Goal: Task Accomplishment & Management: Complete application form

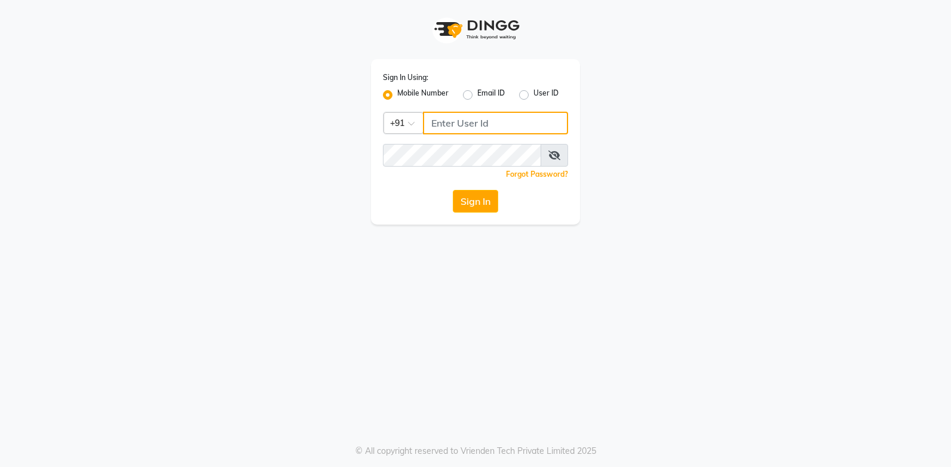
type input "9244260269"
click at [470, 203] on button "Sign In" at bounding box center [475, 201] width 45 height 23
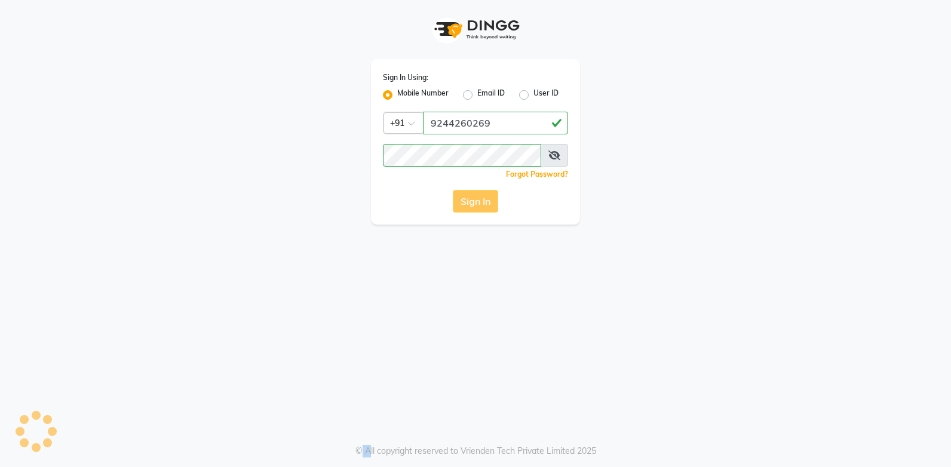
click at [470, 203] on div "Sign In" at bounding box center [475, 201] width 185 height 23
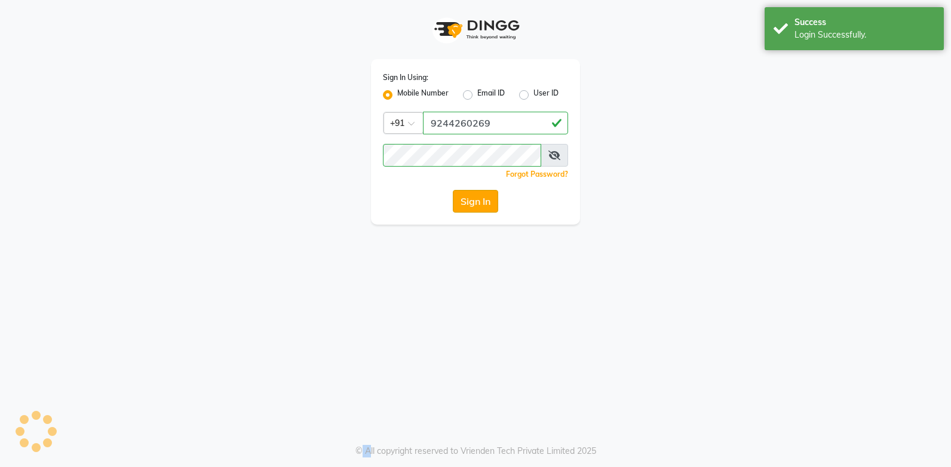
drag, startPoint x: 0, startPoint y: 0, endPoint x: 470, endPoint y: 203, distance: 512.0
click at [470, 203] on button "Sign In" at bounding box center [475, 201] width 45 height 23
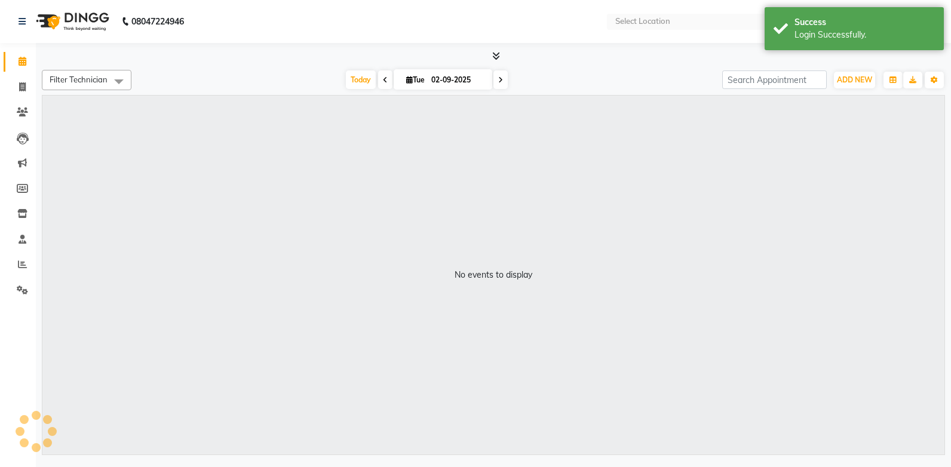
select select "en"
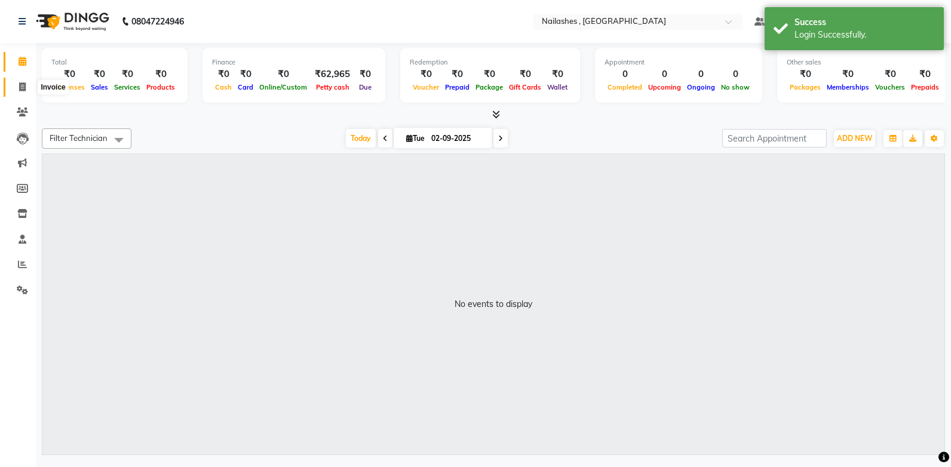
click at [19, 85] on icon at bounding box center [22, 86] width 7 height 9
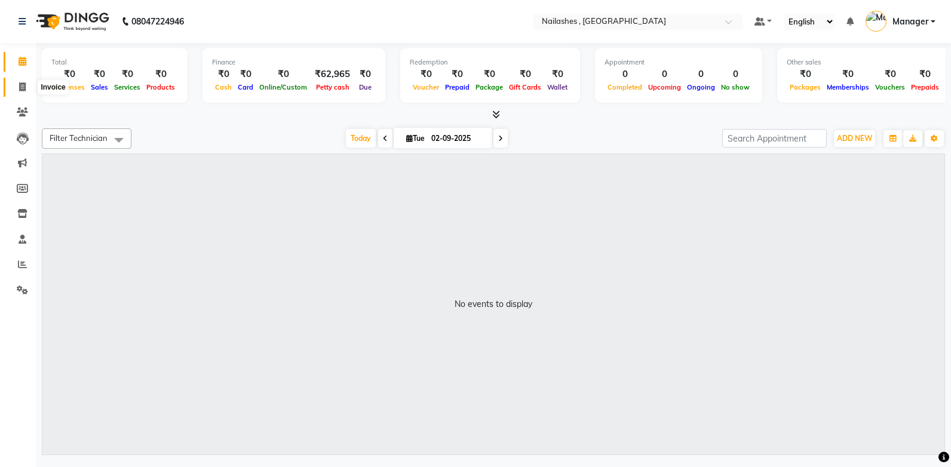
select select "service"
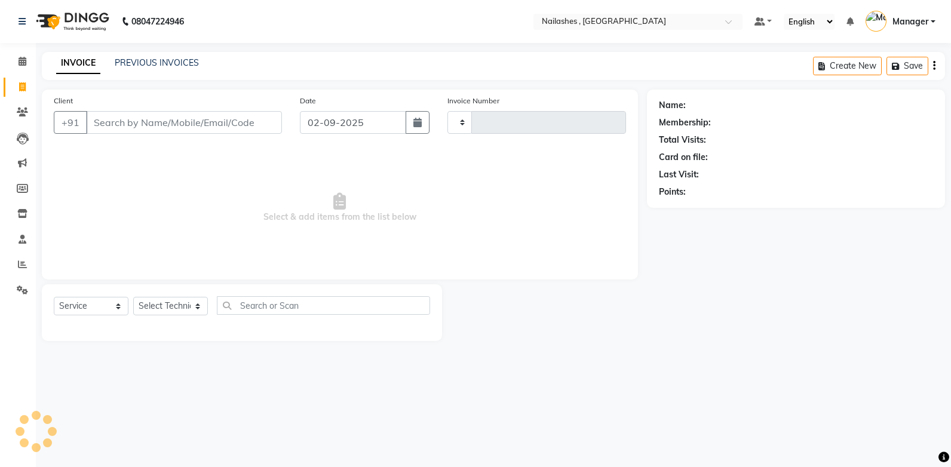
type input "0960"
select select "4749"
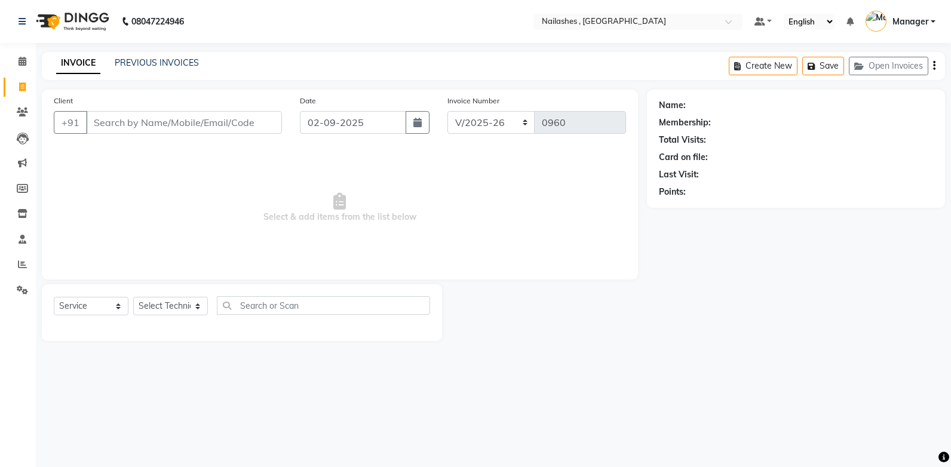
click at [104, 121] on input "Client" at bounding box center [184, 122] width 196 height 23
type input "8487840971"
click at [262, 129] on button "Add Client" at bounding box center [251, 122] width 62 height 23
select select "21"
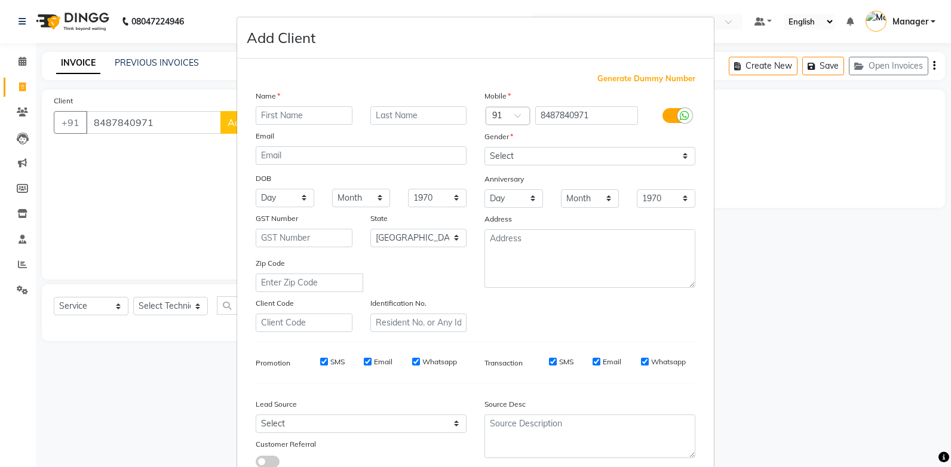
click at [261, 116] on input "text" at bounding box center [304, 115] width 97 height 19
type input "anu"
click at [505, 156] on select "Select [DEMOGRAPHIC_DATA] [DEMOGRAPHIC_DATA] Other Prefer Not To Say" at bounding box center [590, 156] width 211 height 19
select select "[DEMOGRAPHIC_DATA]"
click at [485, 147] on select "Select [DEMOGRAPHIC_DATA] [DEMOGRAPHIC_DATA] Other Prefer Not To Say" at bounding box center [590, 156] width 211 height 19
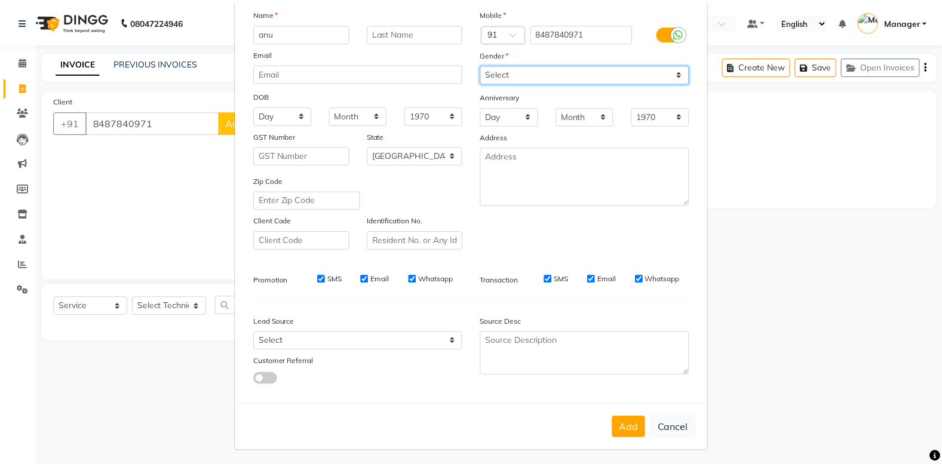
scroll to position [84, 0]
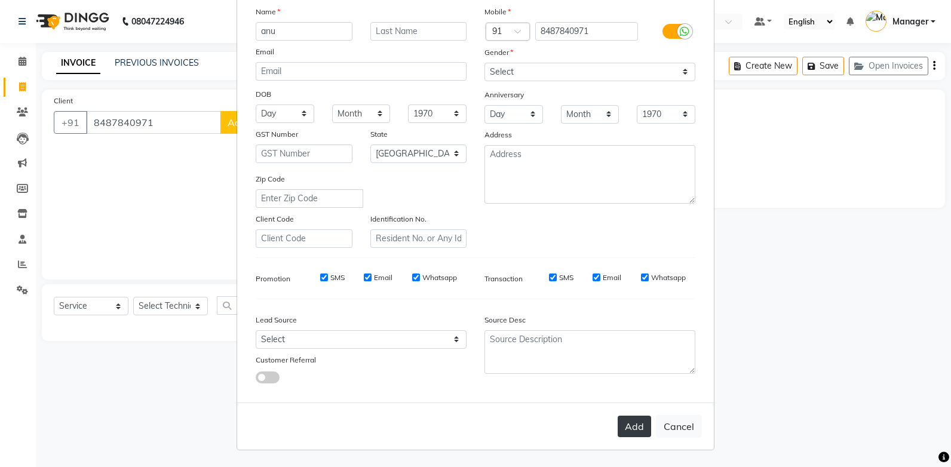
click at [629, 425] on button "Add" at bounding box center [634, 427] width 33 height 22
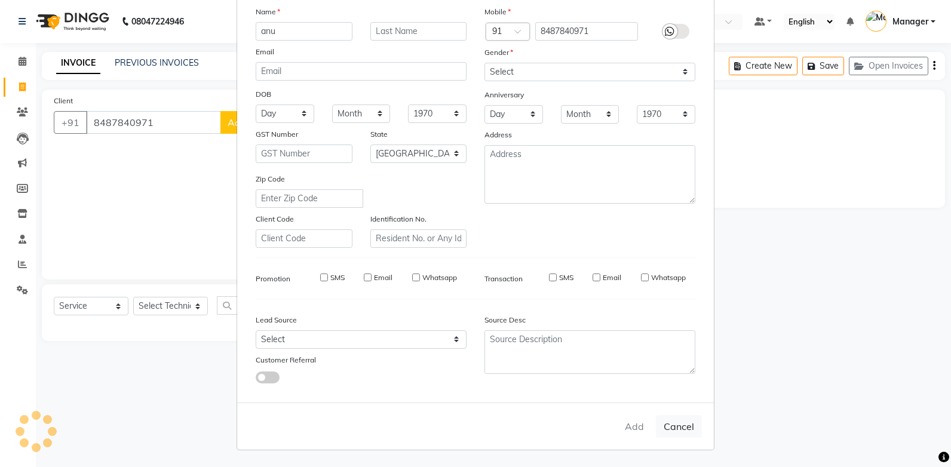
type input "84******71"
select select
select select "null"
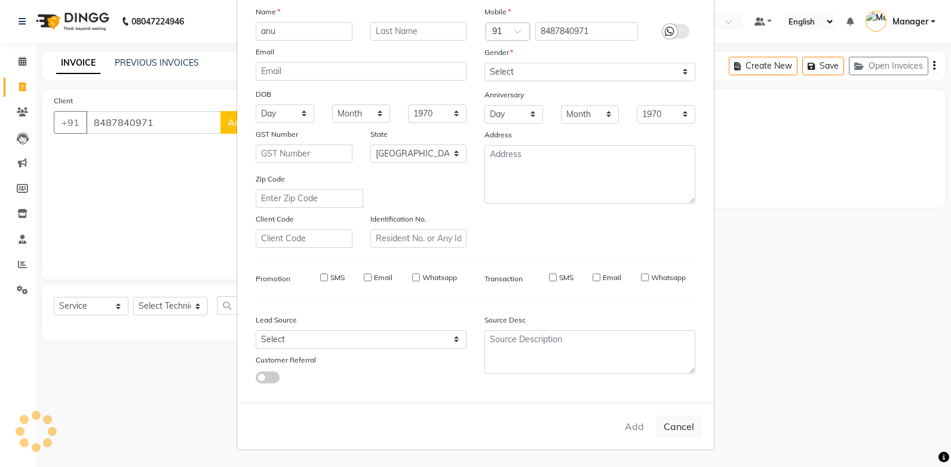
select select
checkbox input "false"
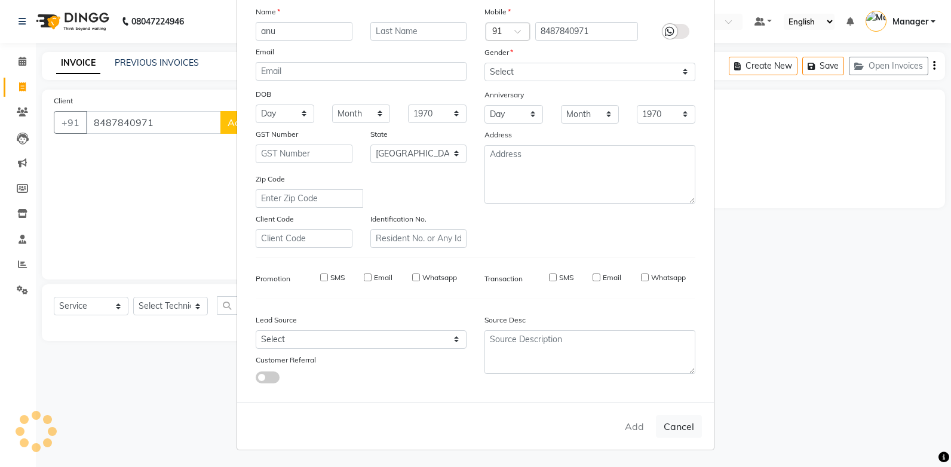
checkbox input "false"
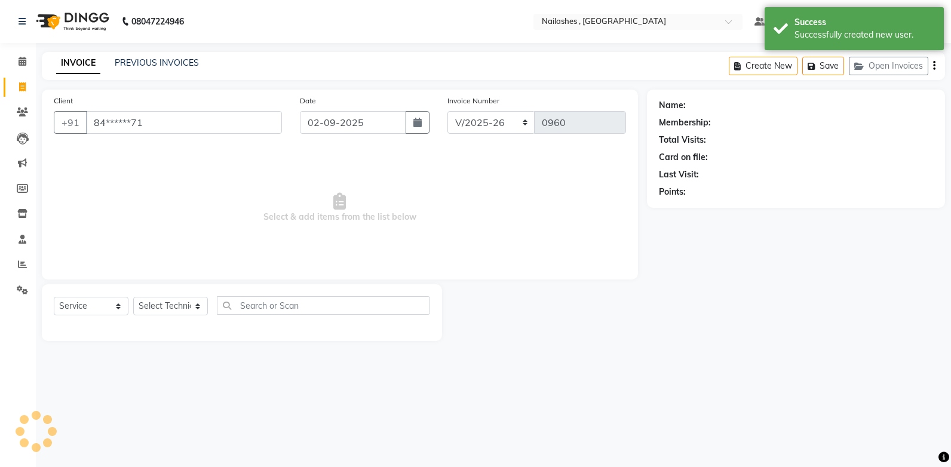
click at [629, 420] on div "Add Cancel" at bounding box center [475, 396] width 477 height 47
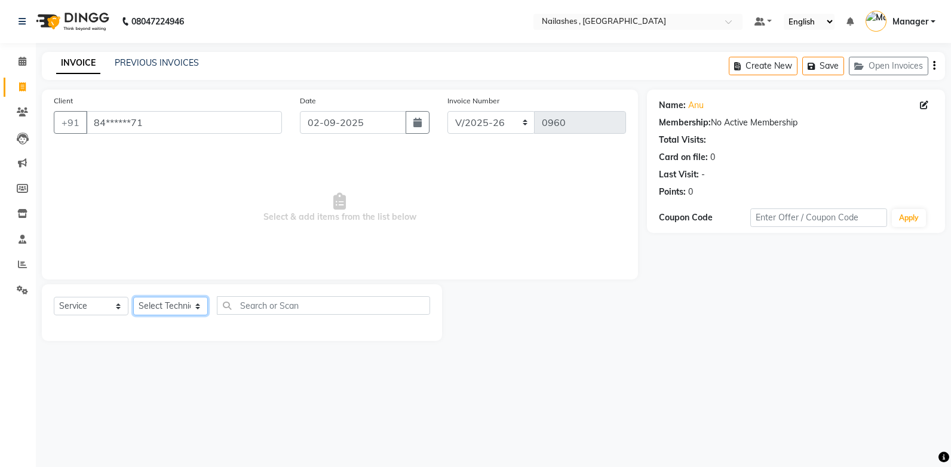
click at [176, 303] on select "Select Technician [PERSON_NAME] [PERSON_NAME] Manager [PERSON_NAME] [MEDICAL_DA…" at bounding box center [170, 306] width 75 height 19
select select "63336"
click at [133, 297] on select "Select Technician [PERSON_NAME] [PERSON_NAME] Manager [PERSON_NAME] [MEDICAL_DA…" at bounding box center [170, 306] width 75 height 19
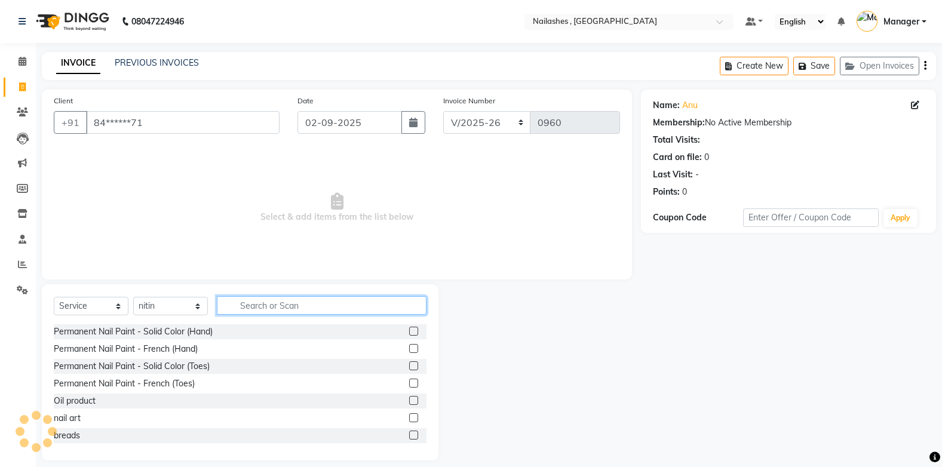
click at [274, 301] on input "text" at bounding box center [322, 305] width 210 height 19
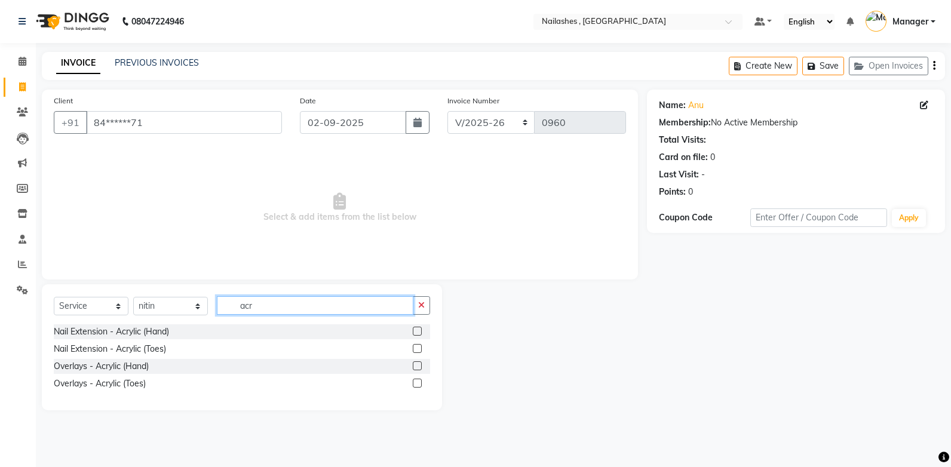
type input "acr"
click at [415, 330] on label at bounding box center [417, 331] width 9 height 9
click at [415, 330] on input "checkbox" at bounding box center [417, 332] width 8 height 8
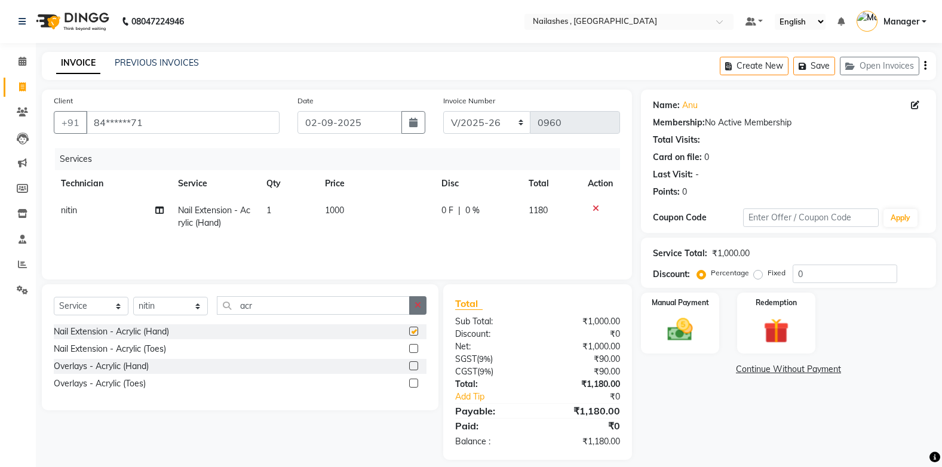
checkbox input "false"
click at [418, 305] on icon "button" at bounding box center [418, 305] width 7 height 8
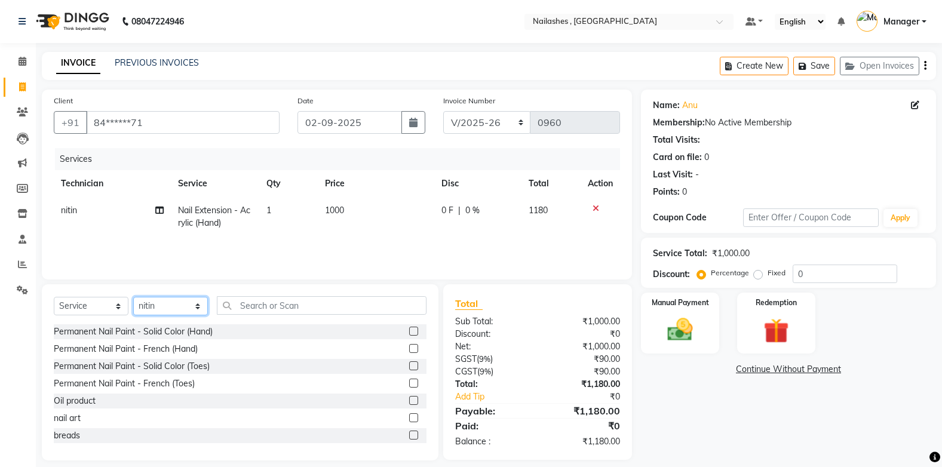
click at [182, 310] on select "Select Technician [PERSON_NAME] [PERSON_NAME] Manager [PERSON_NAME] [MEDICAL_DA…" at bounding box center [170, 306] width 75 height 19
select select "32691"
click at [133, 297] on select "Select Technician [PERSON_NAME] [PERSON_NAME] Manager [PERSON_NAME] [MEDICAL_DA…" at bounding box center [170, 306] width 75 height 19
click at [409, 332] on label at bounding box center [413, 331] width 9 height 9
click at [409, 332] on input "checkbox" at bounding box center [413, 332] width 8 height 8
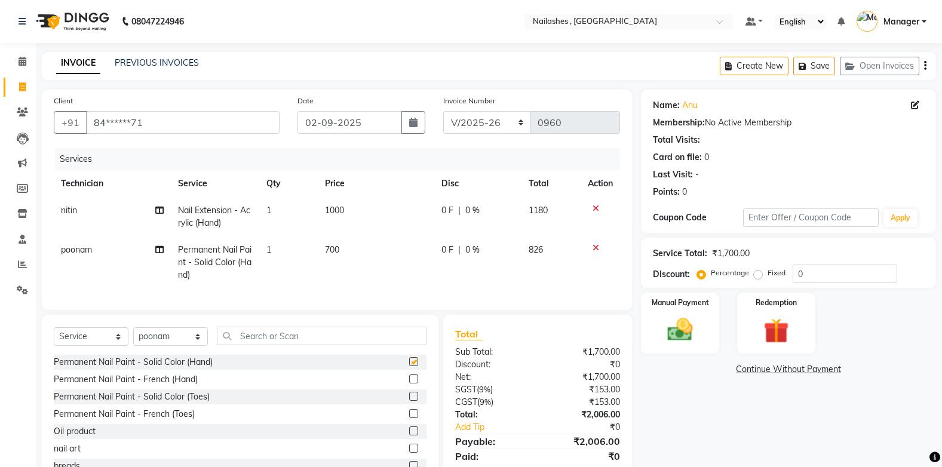
checkbox input "false"
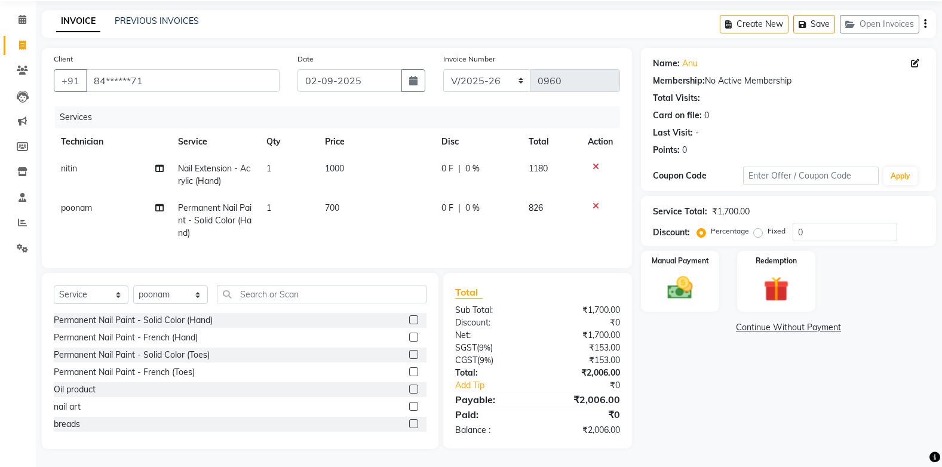
scroll to position [51, 0]
click at [768, 226] on label "Fixed" at bounding box center [777, 231] width 18 height 11
click at [756, 227] on input "Fixed" at bounding box center [760, 231] width 8 height 8
radio input "true"
click at [804, 224] on input "0" at bounding box center [845, 232] width 105 height 19
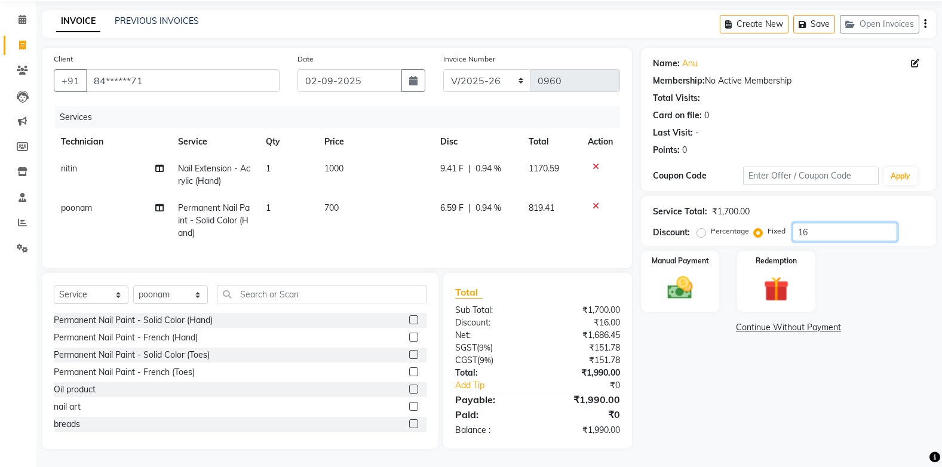
type input "1"
type input "5"
type input "356"
click at [704, 284] on div "Manual Payment" at bounding box center [679, 281] width 81 height 63
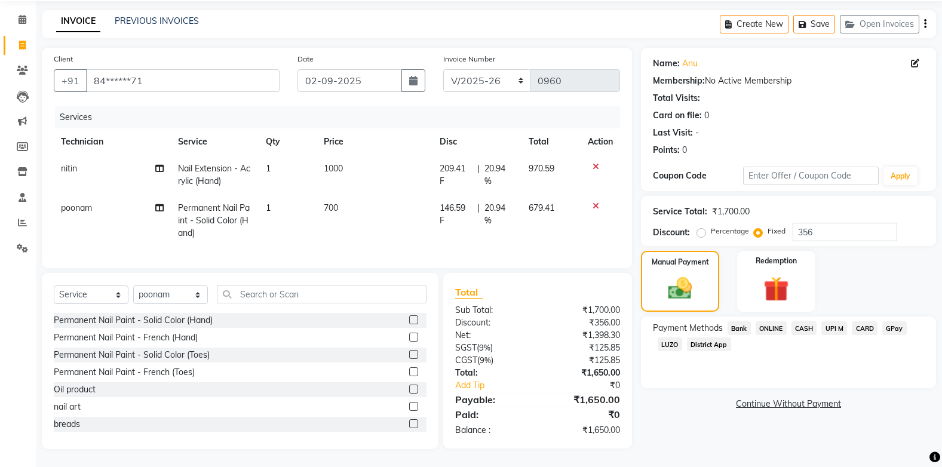
click at [801, 321] on span "CASH" at bounding box center [805, 328] width 26 height 14
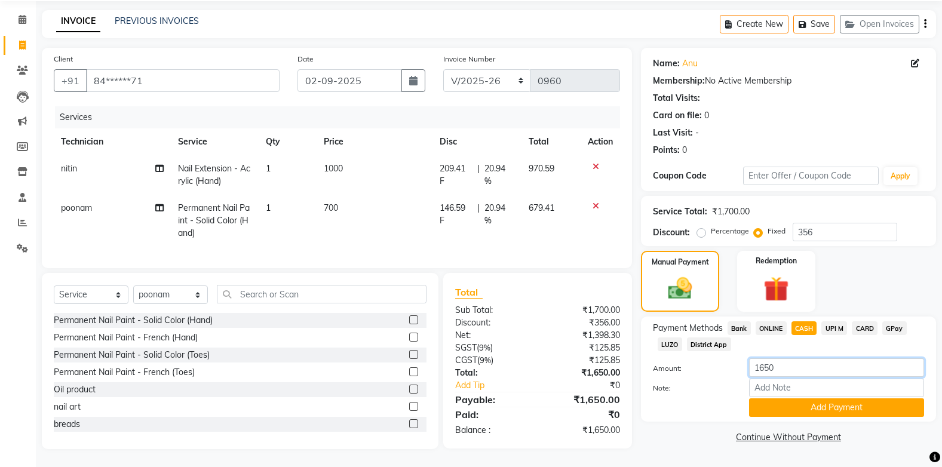
click at [789, 358] on input "1650" at bounding box center [836, 367] width 175 height 19
type input "1"
type input "1500"
click at [804, 399] on button "Add Payment" at bounding box center [836, 408] width 175 height 19
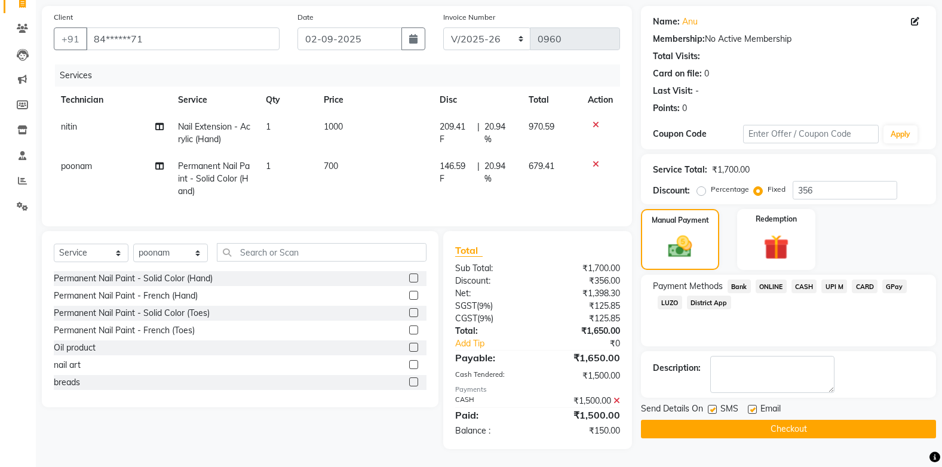
scroll to position [93, 0]
click at [765, 280] on span "ONLINE" at bounding box center [771, 287] width 31 height 14
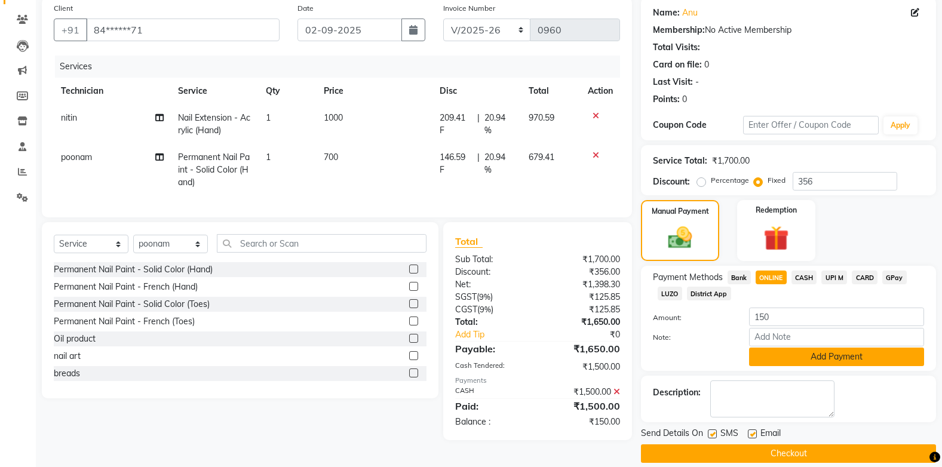
click at [811, 358] on button "Add Payment" at bounding box center [836, 357] width 175 height 19
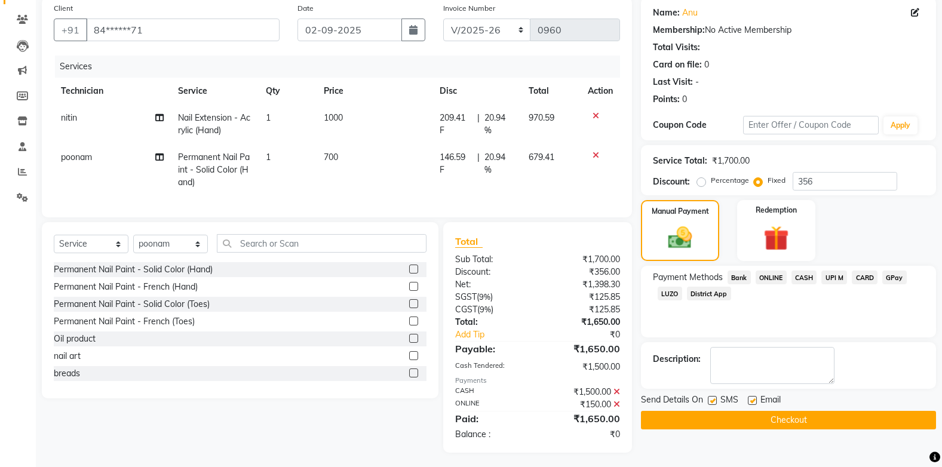
click at [807, 416] on button "Checkout" at bounding box center [788, 420] width 295 height 19
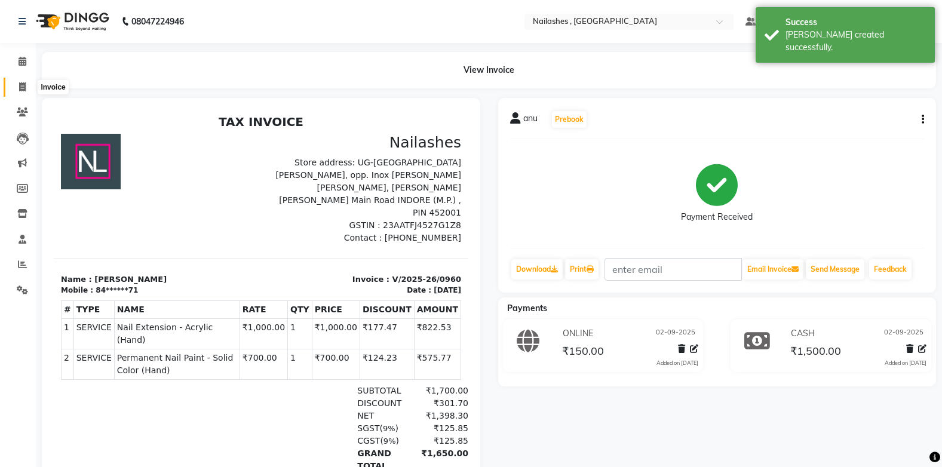
click at [21, 87] on icon at bounding box center [22, 86] width 7 height 9
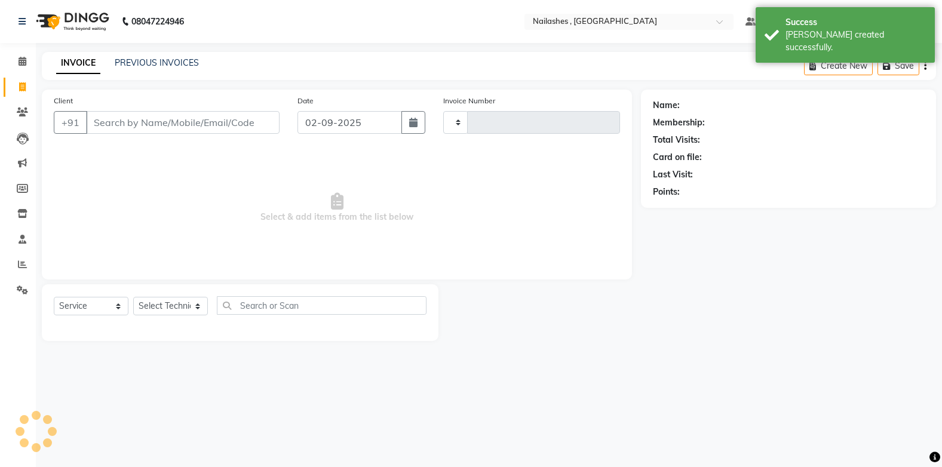
click at [21, 87] on icon at bounding box center [22, 86] width 7 height 9
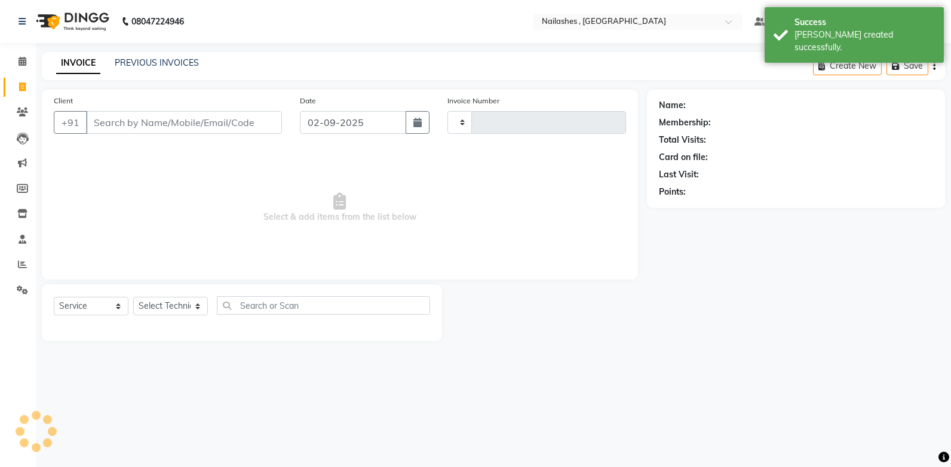
select select "service"
select select "4749"
type input "0961"
click at [22, 62] on icon at bounding box center [23, 61] width 8 height 9
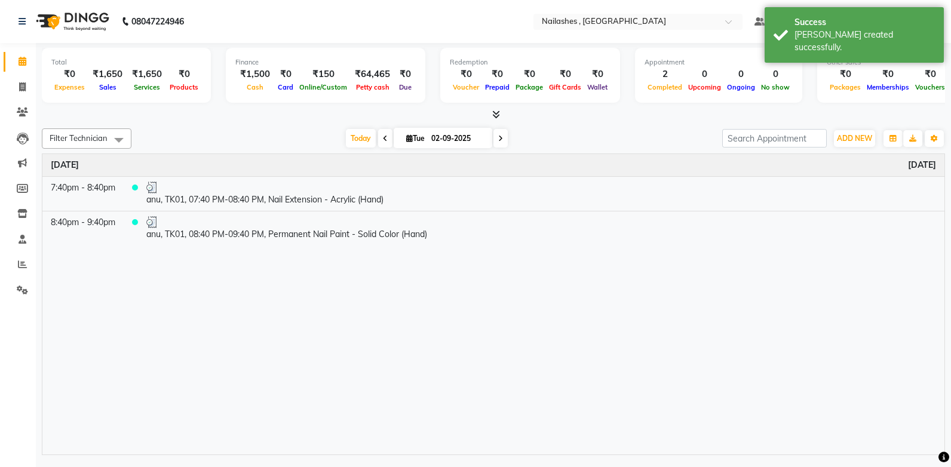
click at [494, 109] on span at bounding box center [494, 115] width 13 height 13
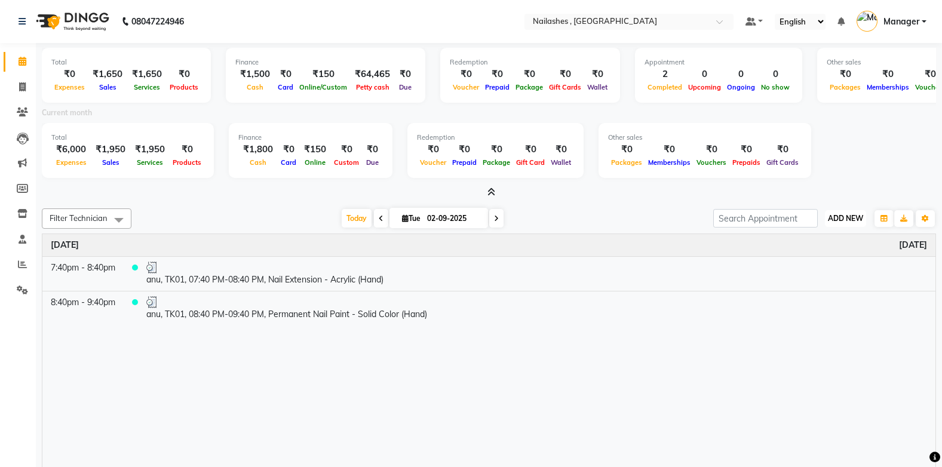
click at [844, 217] on span "ADD NEW" at bounding box center [845, 218] width 35 height 9
click at [810, 266] on link "Add Expense" at bounding box center [818, 273] width 94 height 16
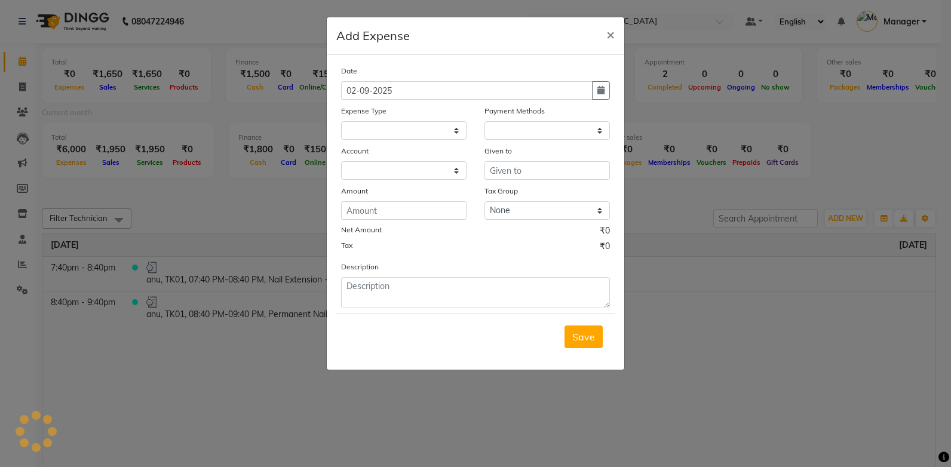
select select
select select "1"
select select "3590"
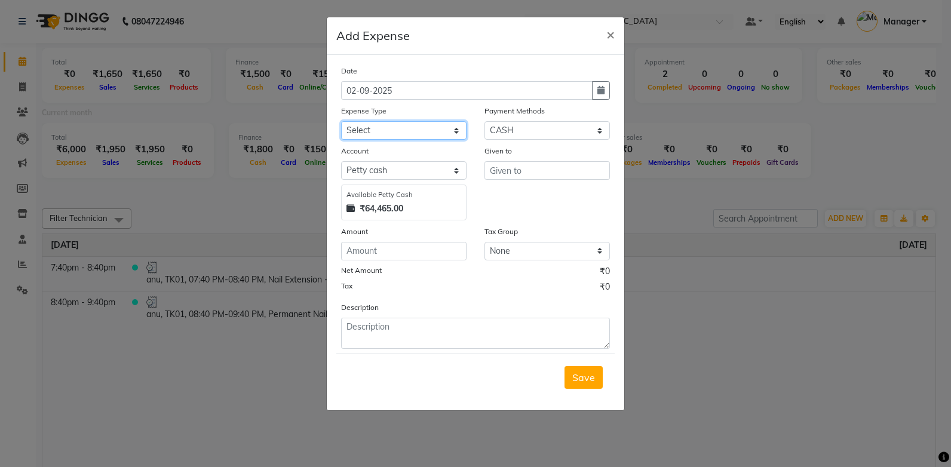
click at [415, 124] on select "Select acetone Advance Salary bank deposite BBMP Beauty products Bed charges BI…" at bounding box center [403, 130] width 125 height 19
click at [443, 128] on select "Select acetone Advance Salary bank deposite BBMP Beauty products Bed charges BI…" at bounding box center [403, 130] width 125 height 19
select select "18320"
click at [341, 121] on select "Select acetone Advance Salary bank deposite BBMP Beauty products Bed charges BI…" at bounding box center [403, 130] width 125 height 19
click at [390, 253] on input "number" at bounding box center [403, 251] width 125 height 19
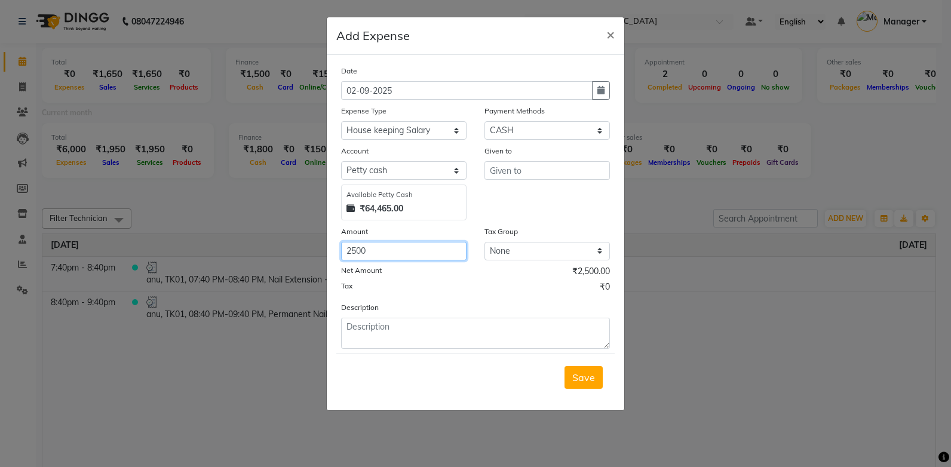
type input "2500"
click at [516, 173] on input "text" at bounding box center [547, 170] width 125 height 19
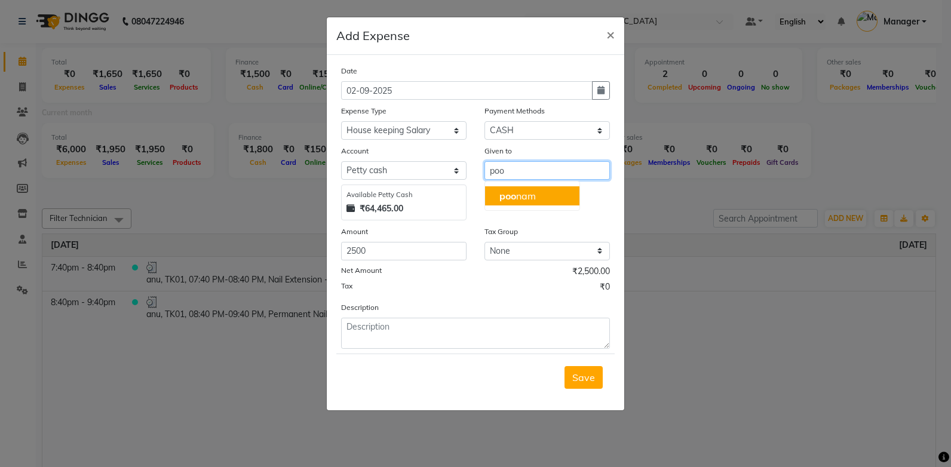
click at [524, 192] on ngb-highlight "poo nam" at bounding box center [518, 196] width 36 height 12
type input "poonam"
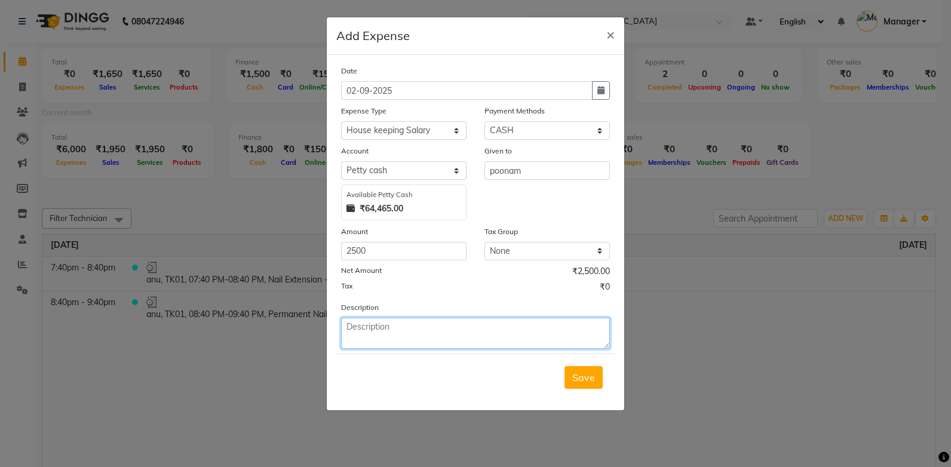
click at [363, 330] on textarea at bounding box center [475, 333] width 269 height 31
type textarea "2"
type textarea "[PERSON_NAME]"
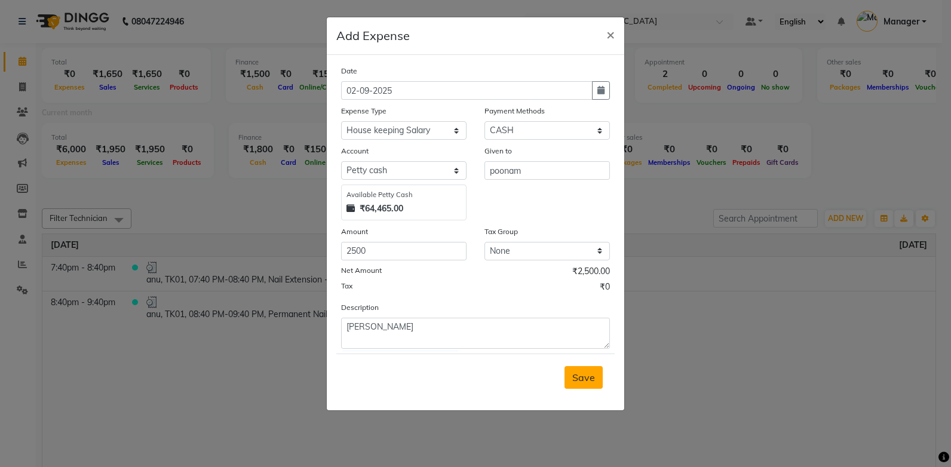
click at [584, 378] on span "Save" at bounding box center [583, 378] width 23 height 12
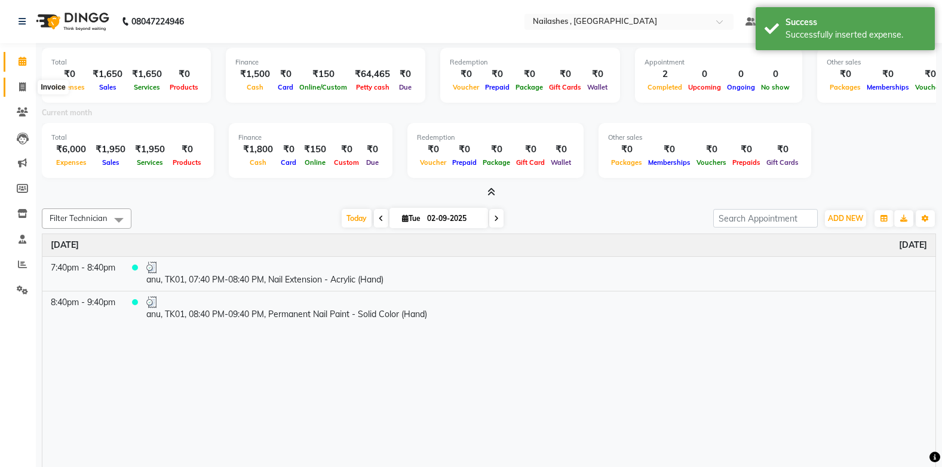
click at [20, 85] on icon at bounding box center [22, 86] width 7 height 9
select select "service"
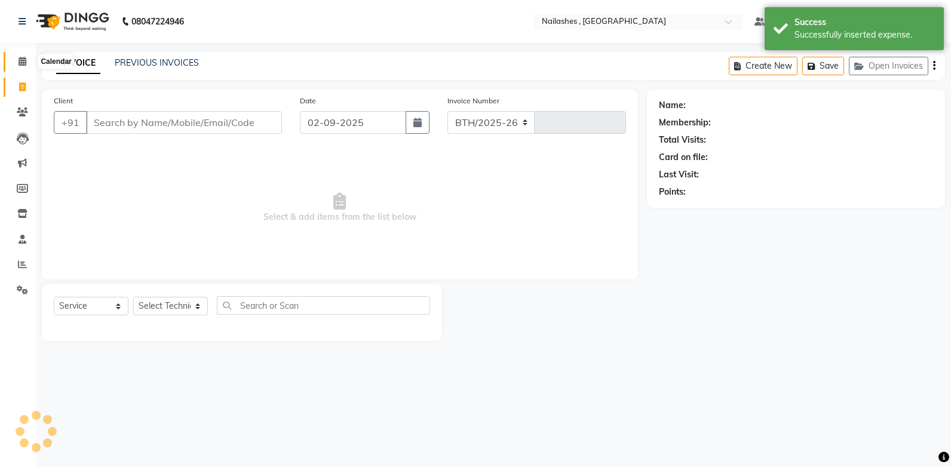
select select "4749"
type input "0961"
click at [22, 59] on icon at bounding box center [23, 61] width 8 height 9
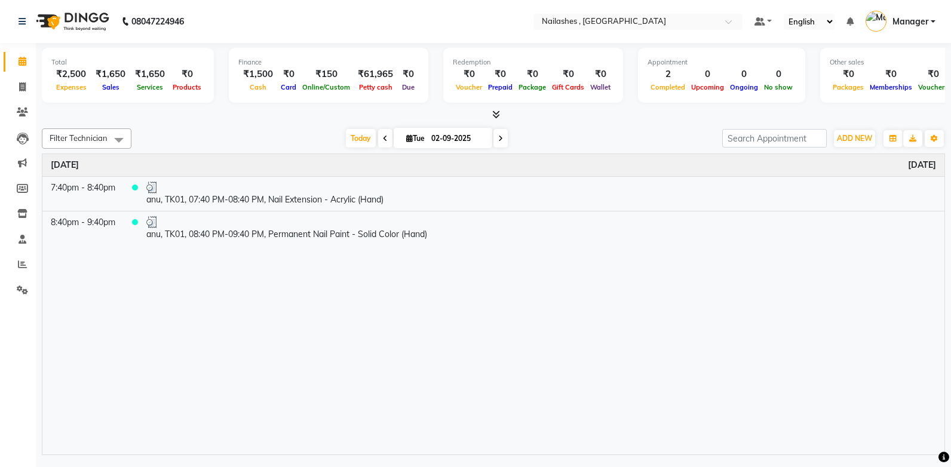
click at [496, 113] on icon at bounding box center [496, 114] width 8 height 9
